Goal: Transaction & Acquisition: Purchase product/service

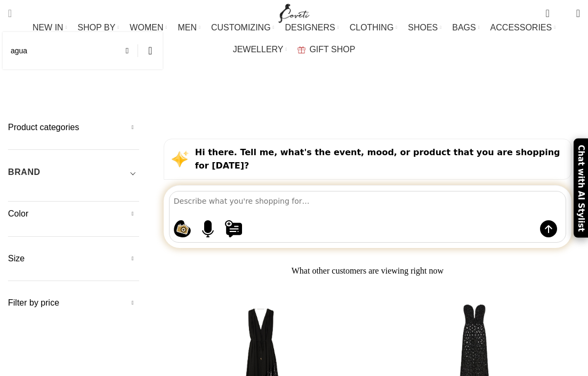
click at [12, 15] on span "Search" at bounding box center [10, 13] width 4 height 11
click at [35, 51] on input "agua" at bounding box center [83, 50] width 160 height 37
type input "agua biini"
click at [150, 51] on button "Search" at bounding box center [150, 50] width 25 height 37
click at [33, 51] on input "agua biini" at bounding box center [83, 50] width 160 height 37
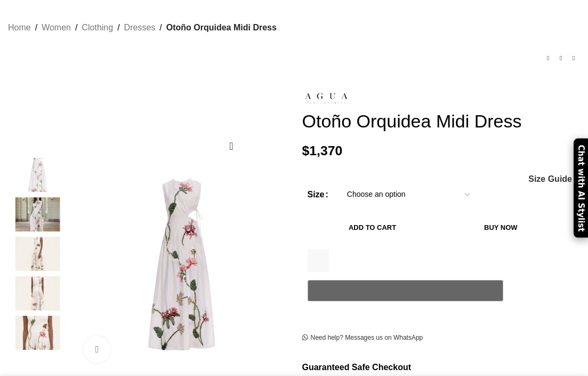
scroll to position [70, 0]
drag, startPoint x: 44, startPoint y: 209, endPoint x: 42, endPoint y: 317, distance: 107.8
click at [44, 209] on img at bounding box center [37, 214] width 65 height 34
click at [38, 203] on img at bounding box center [37, 214] width 65 height 34
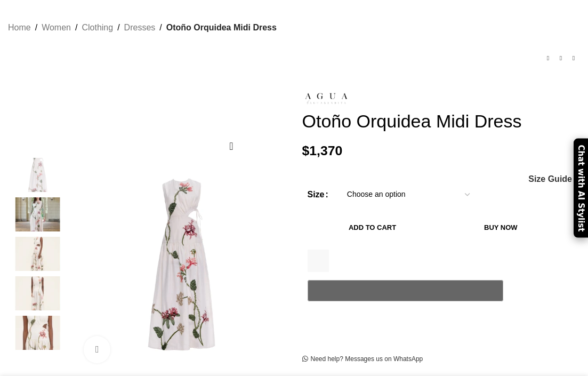
scroll to position [0, 0]
click at [45, 321] on img at bounding box center [37, 333] width 65 height 34
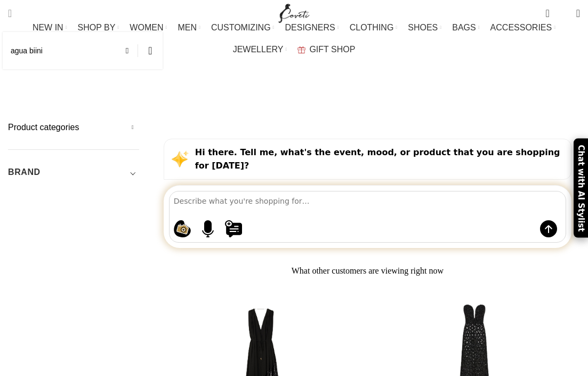
click at [12, 13] on span "Search" at bounding box center [10, 13] width 4 height 11
click at [34, 51] on input "agua biini" at bounding box center [83, 50] width 160 height 37
type input "agua bikini"
click at [150, 51] on button "Search" at bounding box center [150, 50] width 25 height 37
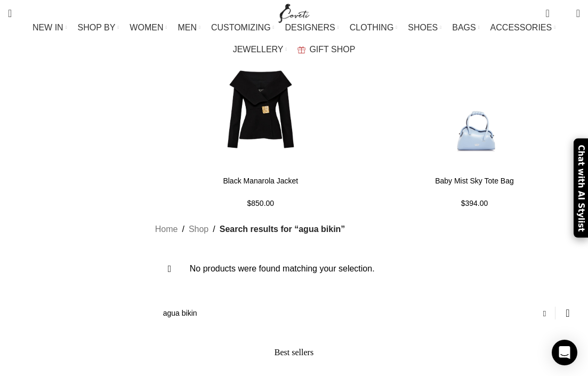
scroll to position [2658, 0]
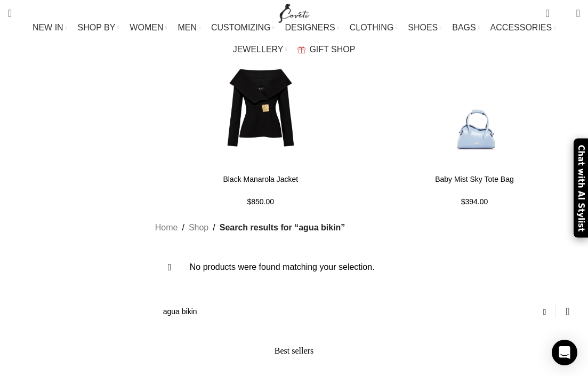
click at [203, 299] on input "agua bikin" at bounding box center [367, 311] width 425 height 25
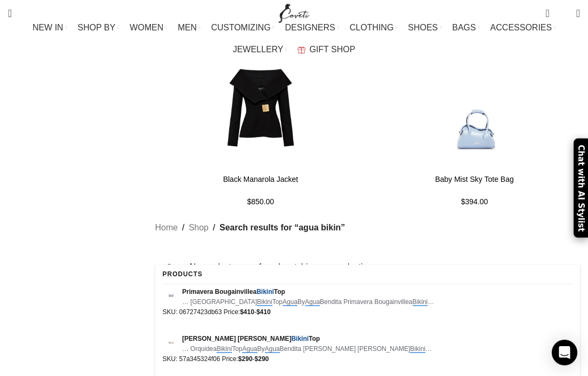
type input "agua bikini"
click at [568, 299] on button "Search" at bounding box center [568, 311] width 25 height 25
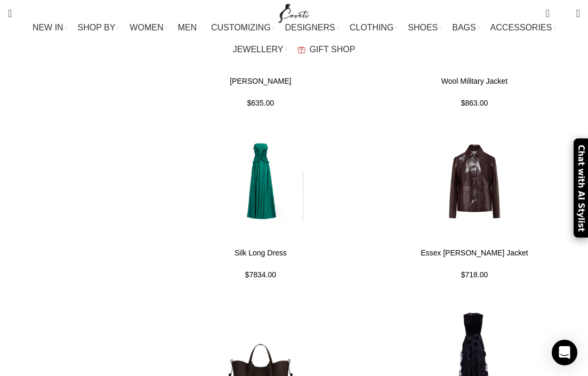
scroll to position [2662, 0]
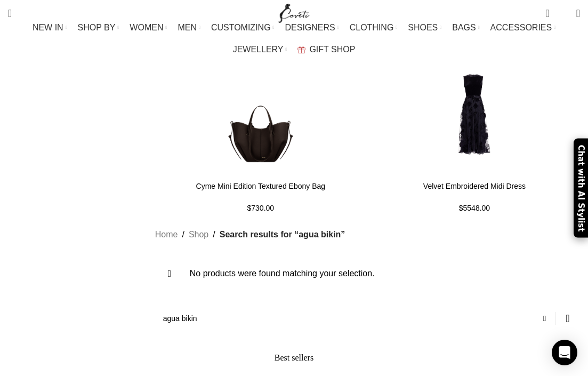
click at [206, 306] on input "agua bikin" at bounding box center [367, 318] width 425 height 25
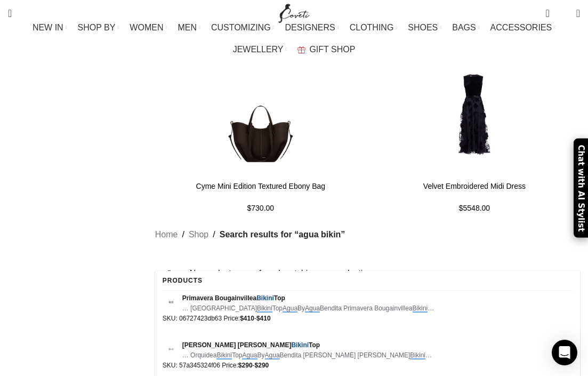
type input "agua bikini"
click at [568, 306] on button "Search" at bounding box center [568, 318] width 25 height 25
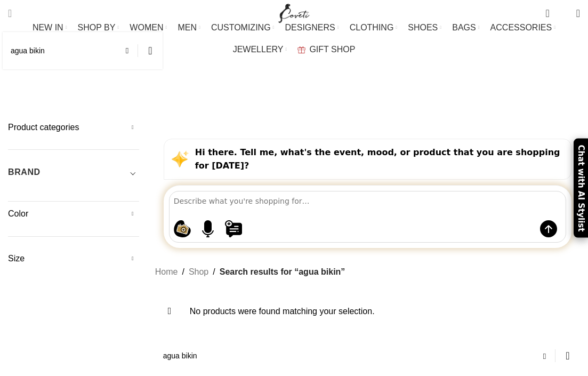
click at [49, 49] on input "agua bikin" at bounding box center [83, 50] width 160 height 37
type input "agua bikini"
click at [150, 51] on button "Search" at bounding box center [150, 50] width 25 height 37
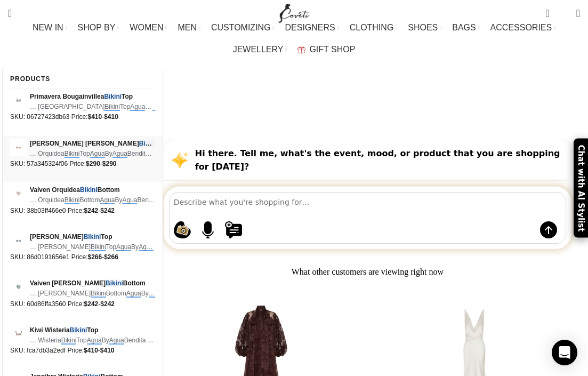
click at [48, 153] on span "… Orquidea Bikini Top Agua By Agua Bendita Magdalena Orquidea Bikini …" at bounding box center [92, 154] width 125 height 10
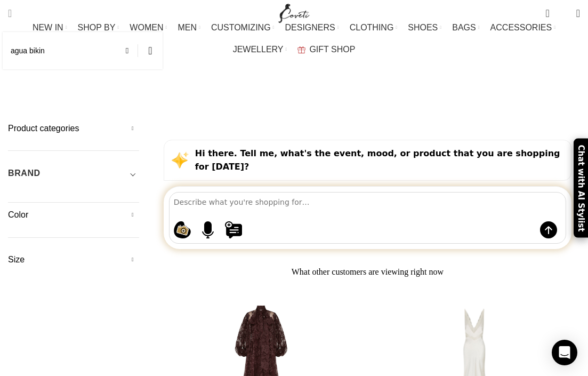
click at [12, 11] on span "Search" at bounding box center [10, 13] width 4 height 11
type input "agua bikini"
click at [12, 13] on span "Search" at bounding box center [10, 13] width 4 height 11
click at [147, 55] on button "Search" at bounding box center [150, 50] width 25 height 37
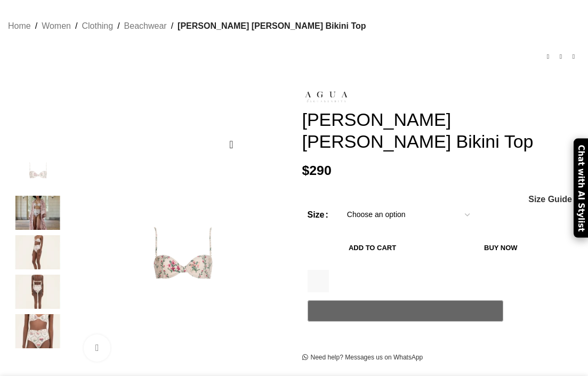
click at [41, 325] on img at bounding box center [37, 331] width 65 height 34
click at [35, 329] on img at bounding box center [37, 331] width 65 height 34
drag, startPoint x: 46, startPoint y: 314, endPoint x: 46, endPoint y: 254, distance: 59.2
click at [46, 314] on img at bounding box center [37, 331] width 65 height 34
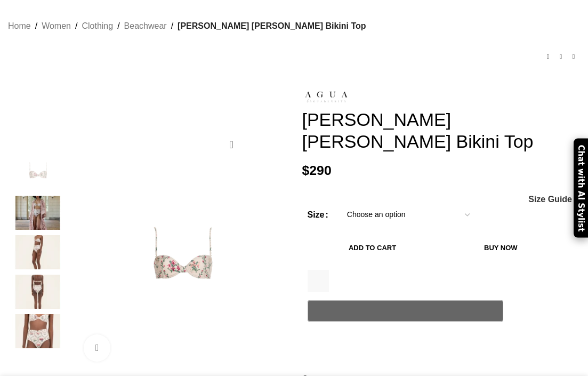
click at [47, 235] on img at bounding box center [37, 252] width 65 height 34
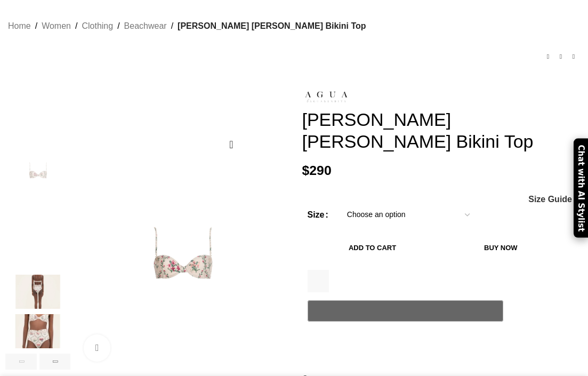
click at [36, 208] on img "2 / 6" at bounding box center [37, 213] width 65 height 34
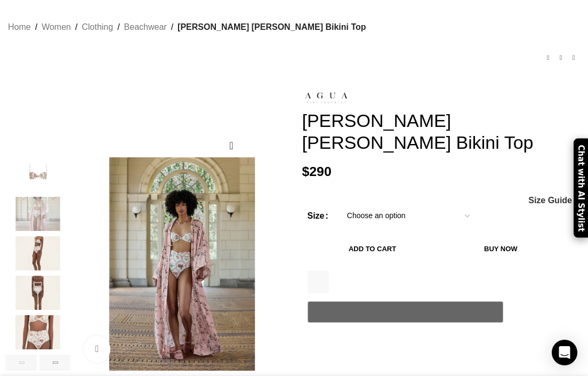
click at [45, 329] on img "5 / 6" at bounding box center [37, 332] width 65 height 34
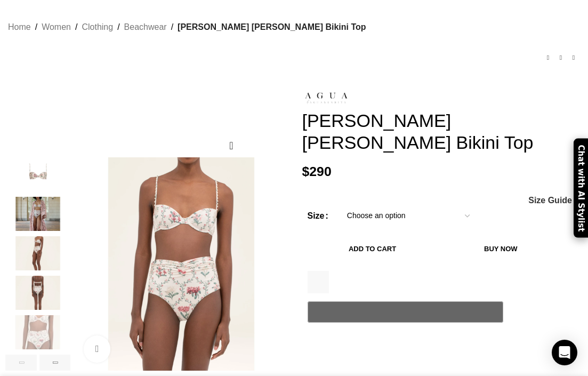
scroll to position [0, 386]
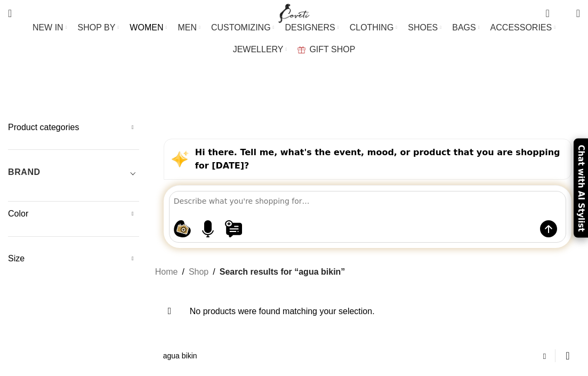
click at [167, 28] on link "WOMEN" at bounding box center [148, 27] width 37 height 21
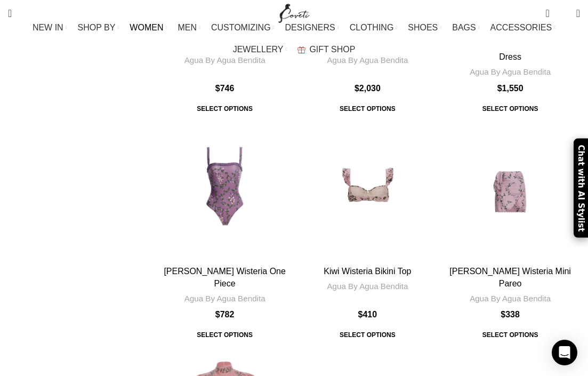
scroll to position [2842, 0]
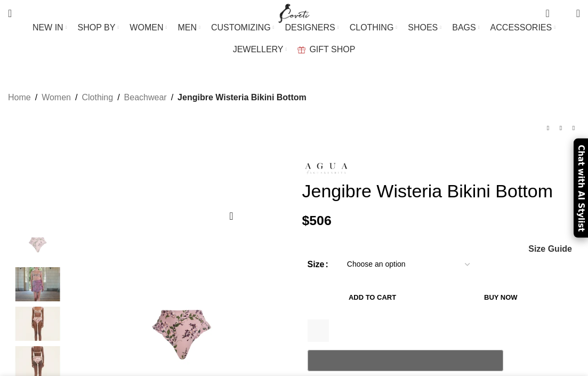
click at [393, 262] on select "Choose an option L M S XS XL" at bounding box center [408, 264] width 139 height 22
